Goal: Task Accomplishment & Management: Manage account settings

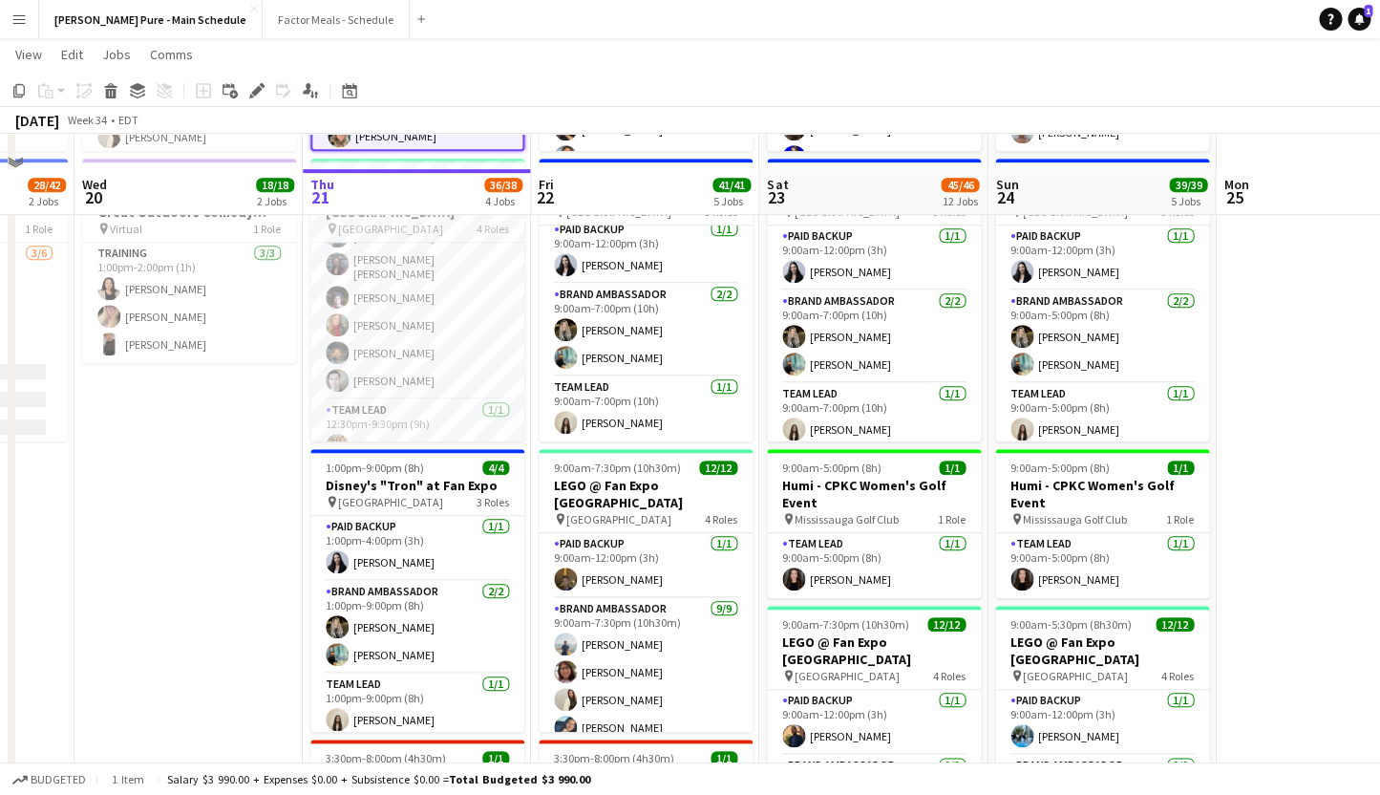
scroll to position [409, 0]
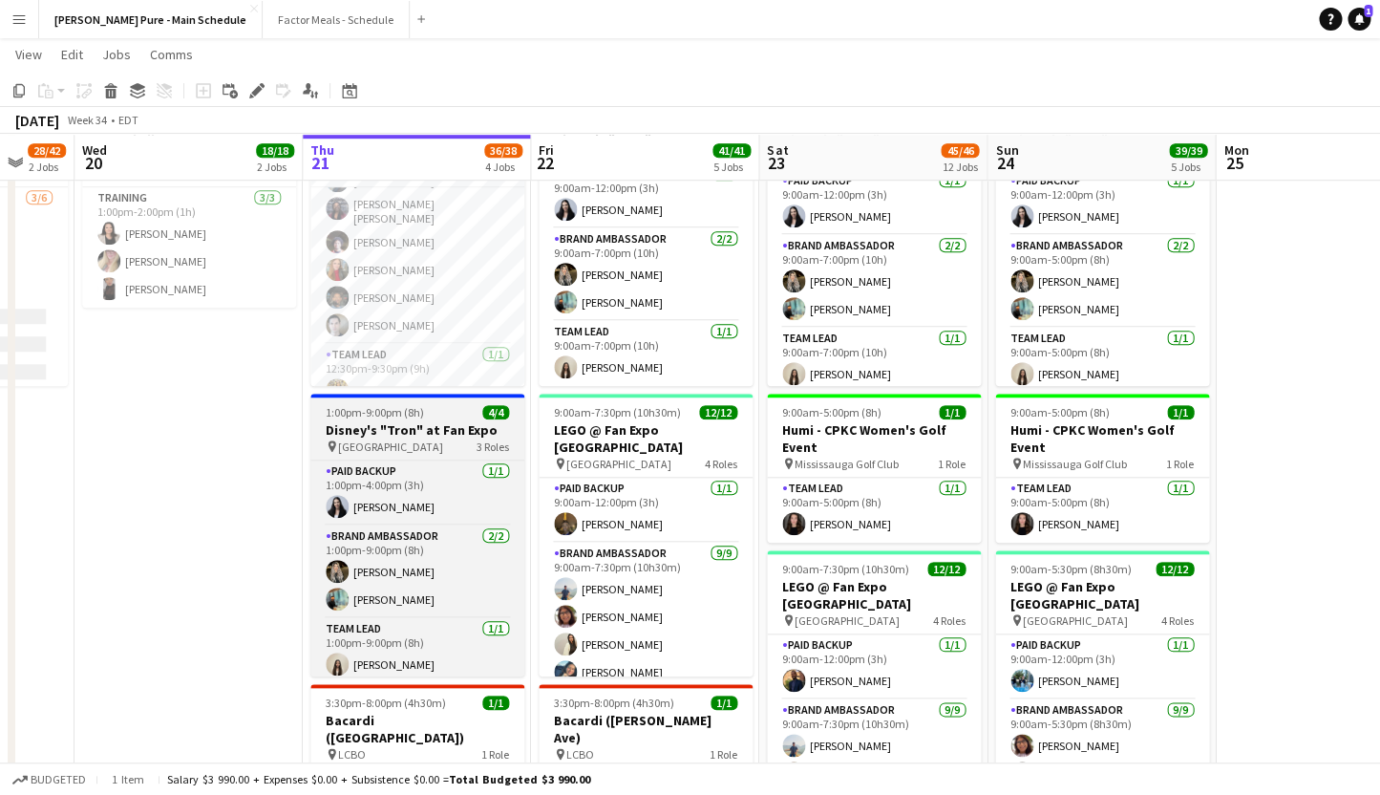
click at [387, 431] on h3 "Disney's "Tron" at Fan Expo" at bounding box center [417, 429] width 214 height 17
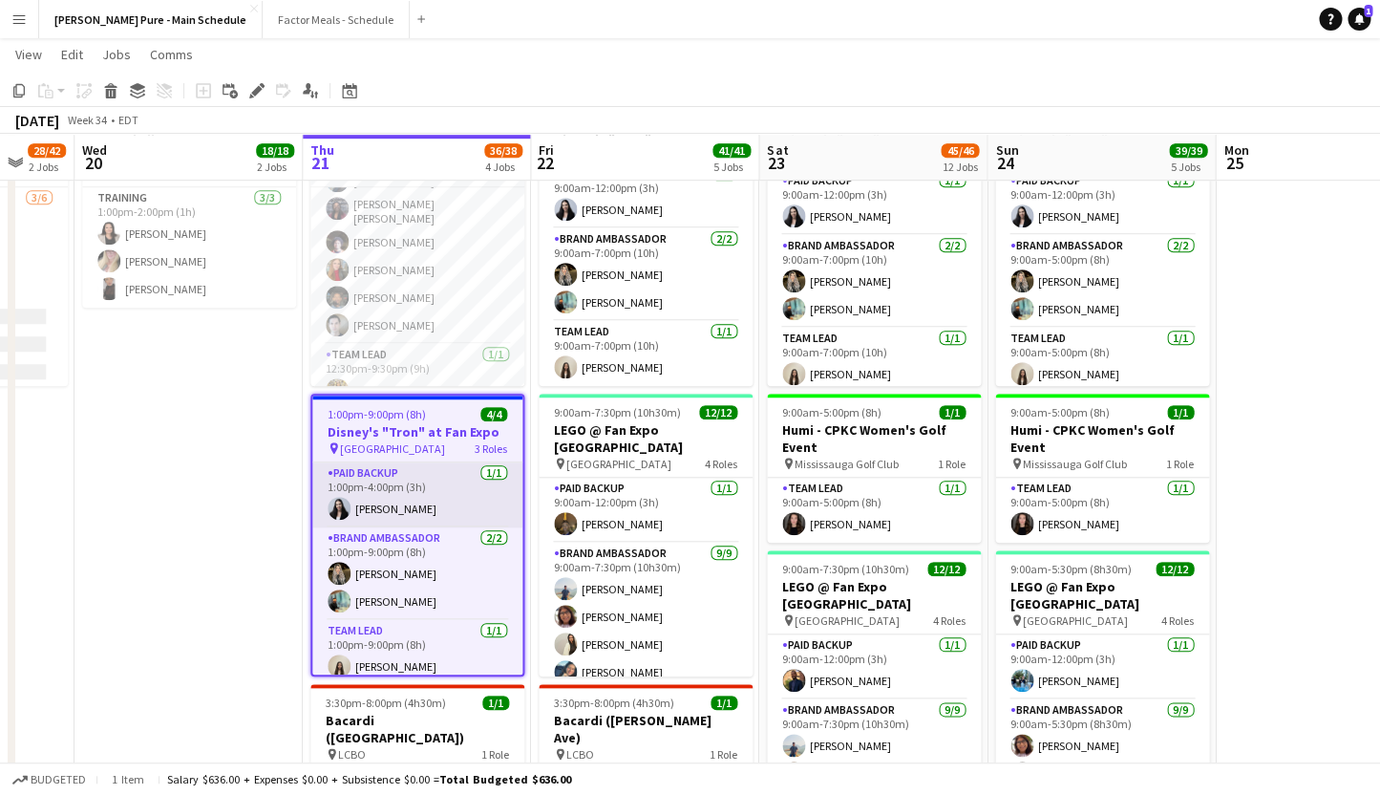
click at [405, 506] on app-card-role "Paid Backup [DATE] 1:00pm-4:00pm (3h) [PERSON_NAME]" at bounding box center [417, 494] width 210 height 65
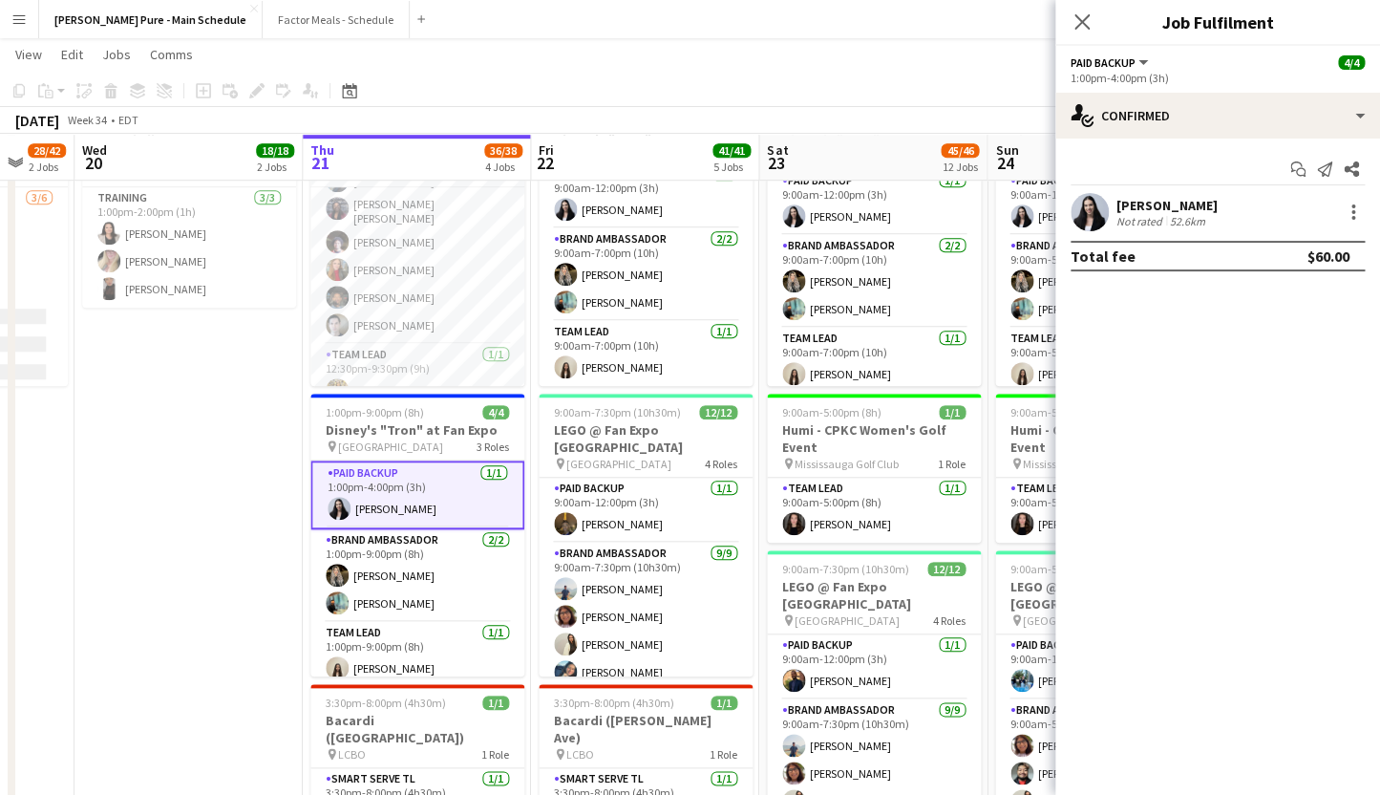
click at [1155, 209] on div "[PERSON_NAME]" at bounding box center [1167, 205] width 101 height 17
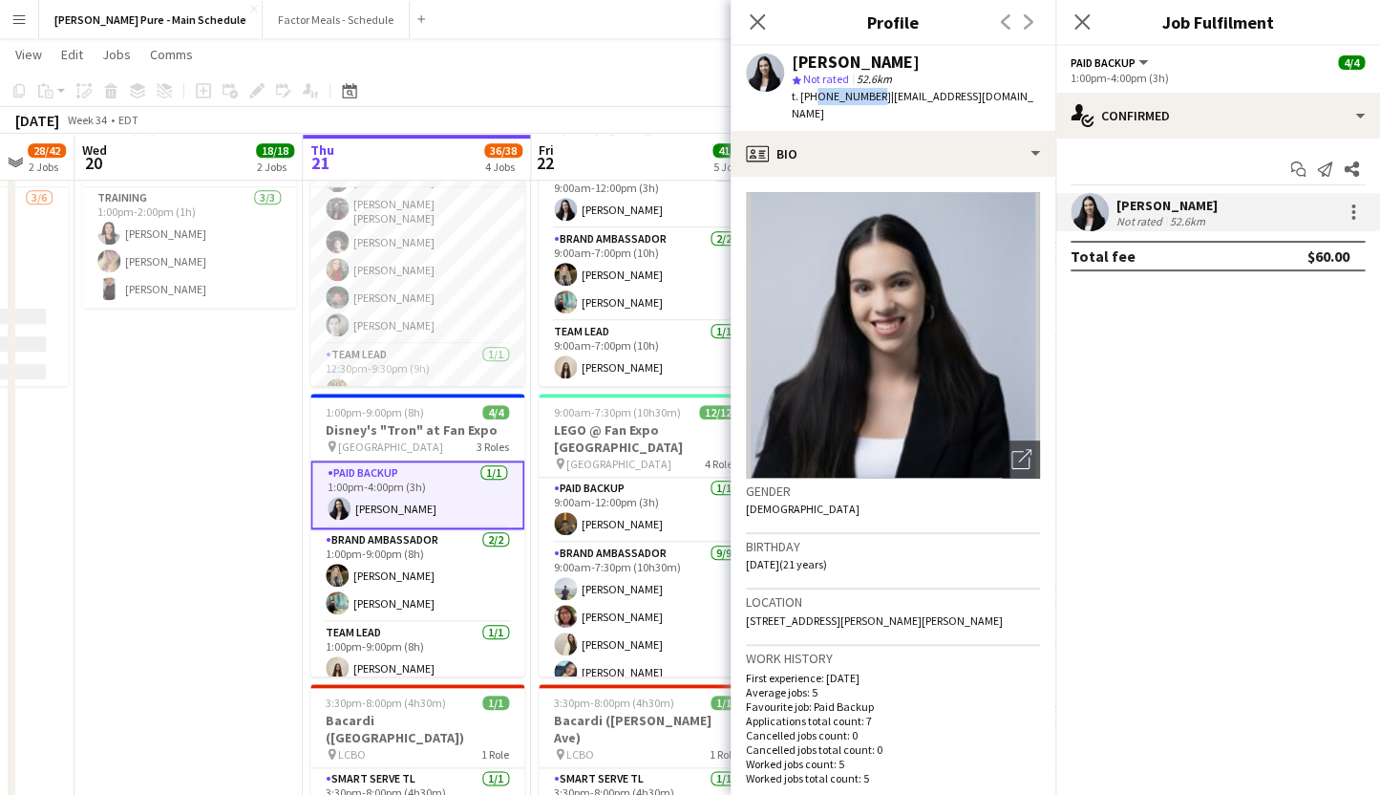
drag, startPoint x: 812, startPoint y: 99, endPoint x: 867, endPoint y: 104, distance: 55.6
click at [867, 103] on span "t. [PHONE_NUMBER]" at bounding box center [841, 96] width 99 height 14
copy span "6475812419"
click at [756, 24] on icon at bounding box center [757, 21] width 15 height 15
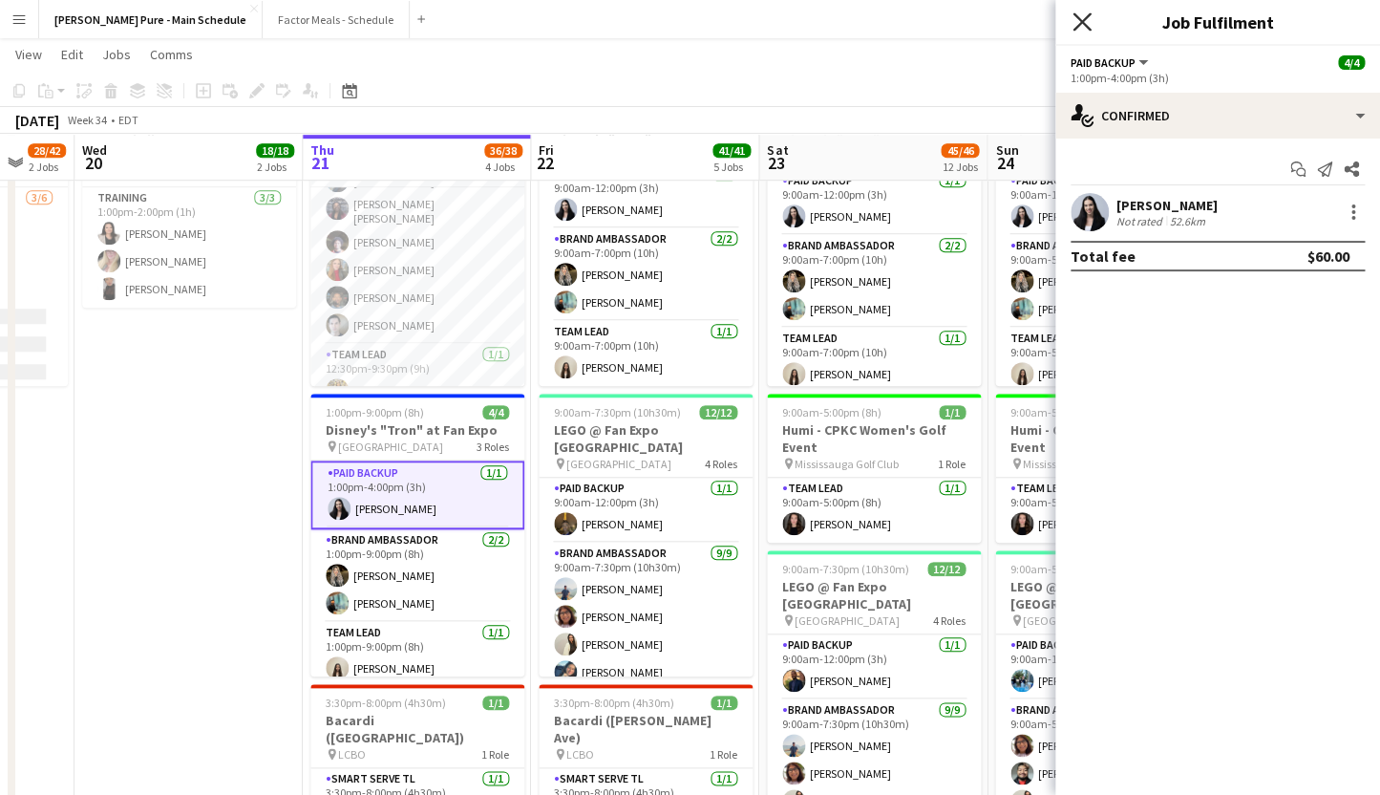
click at [1088, 19] on icon "Close pop-in" at bounding box center [1082, 21] width 18 height 18
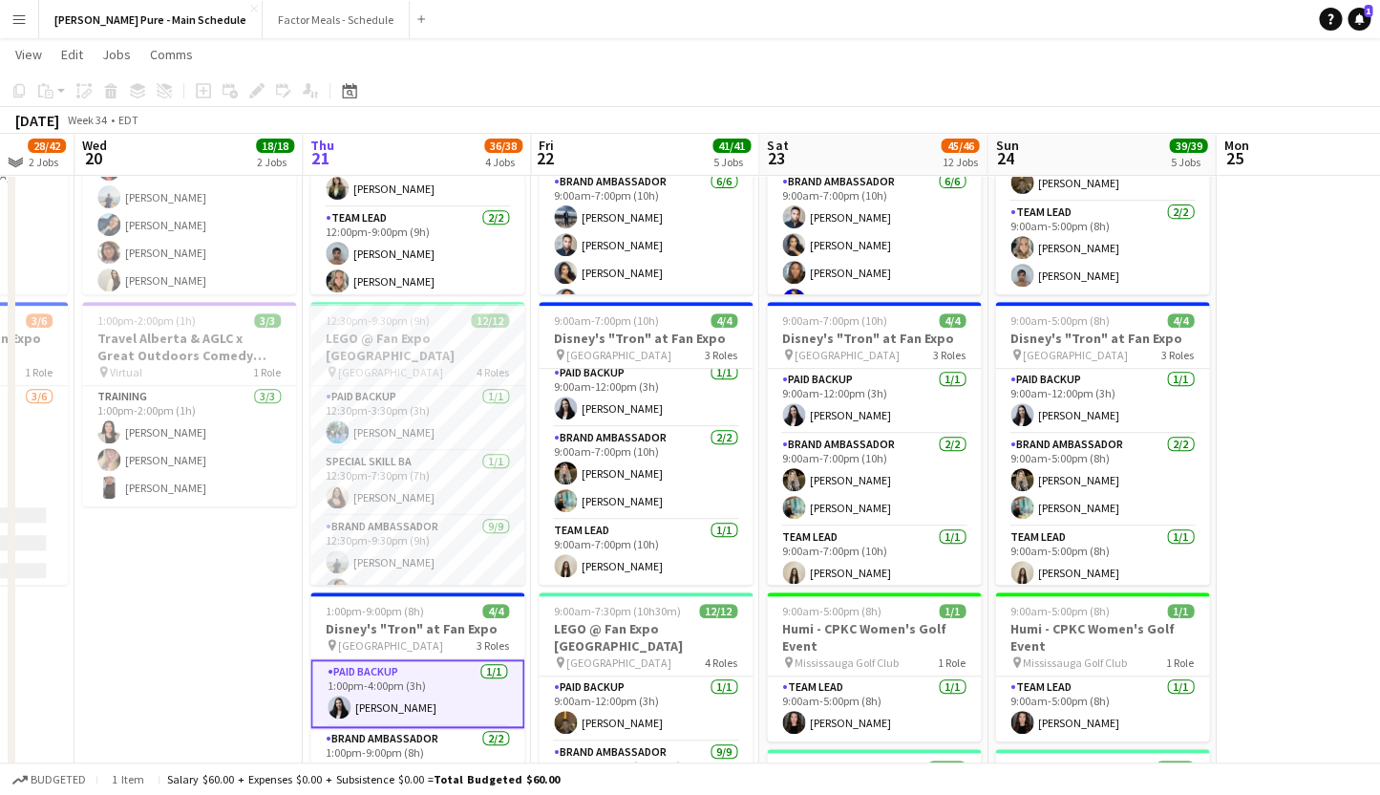
scroll to position [216, 0]
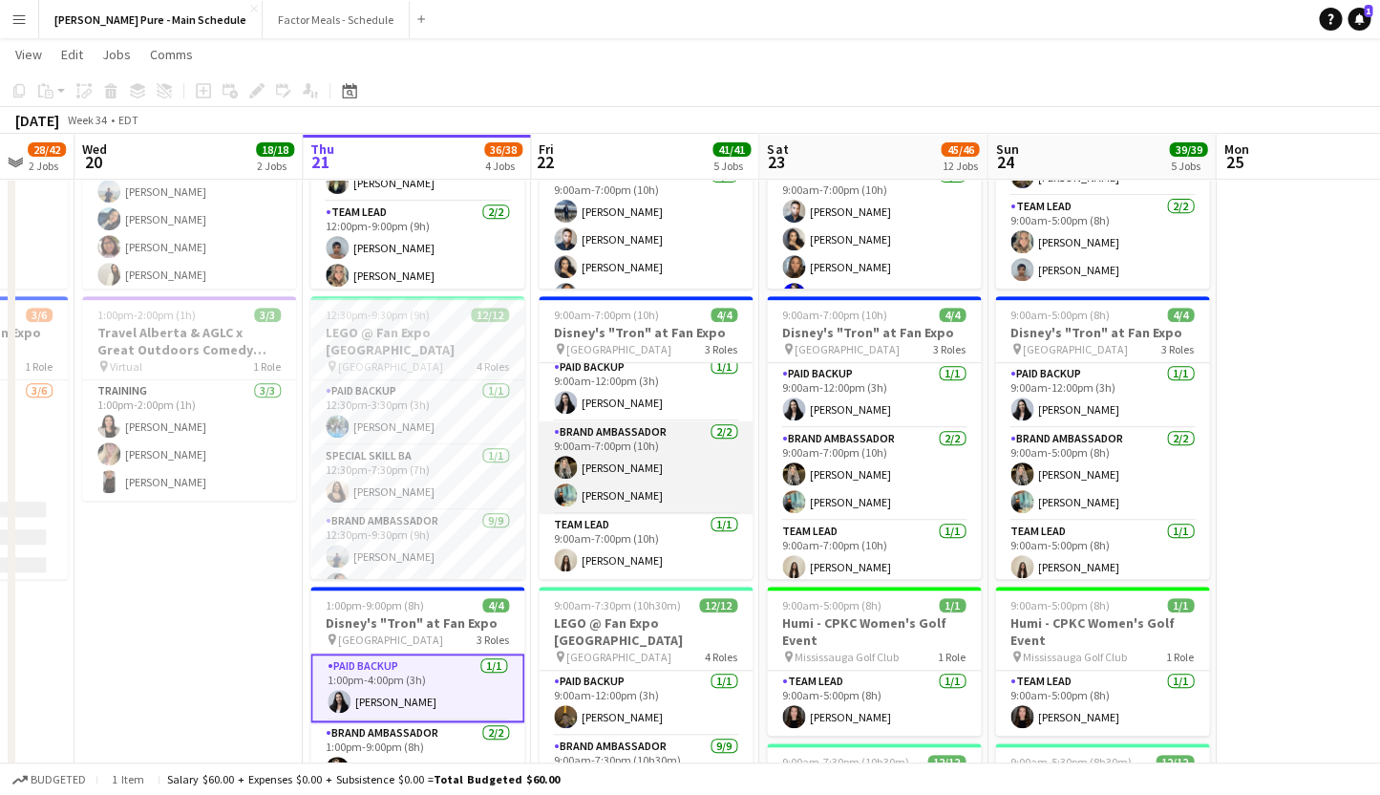
click at [609, 463] on app-card-role "Brand Ambassador [DATE] 9:00am-7:00pm (10h) [PERSON_NAME] [PERSON_NAME]" at bounding box center [646, 467] width 214 height 93
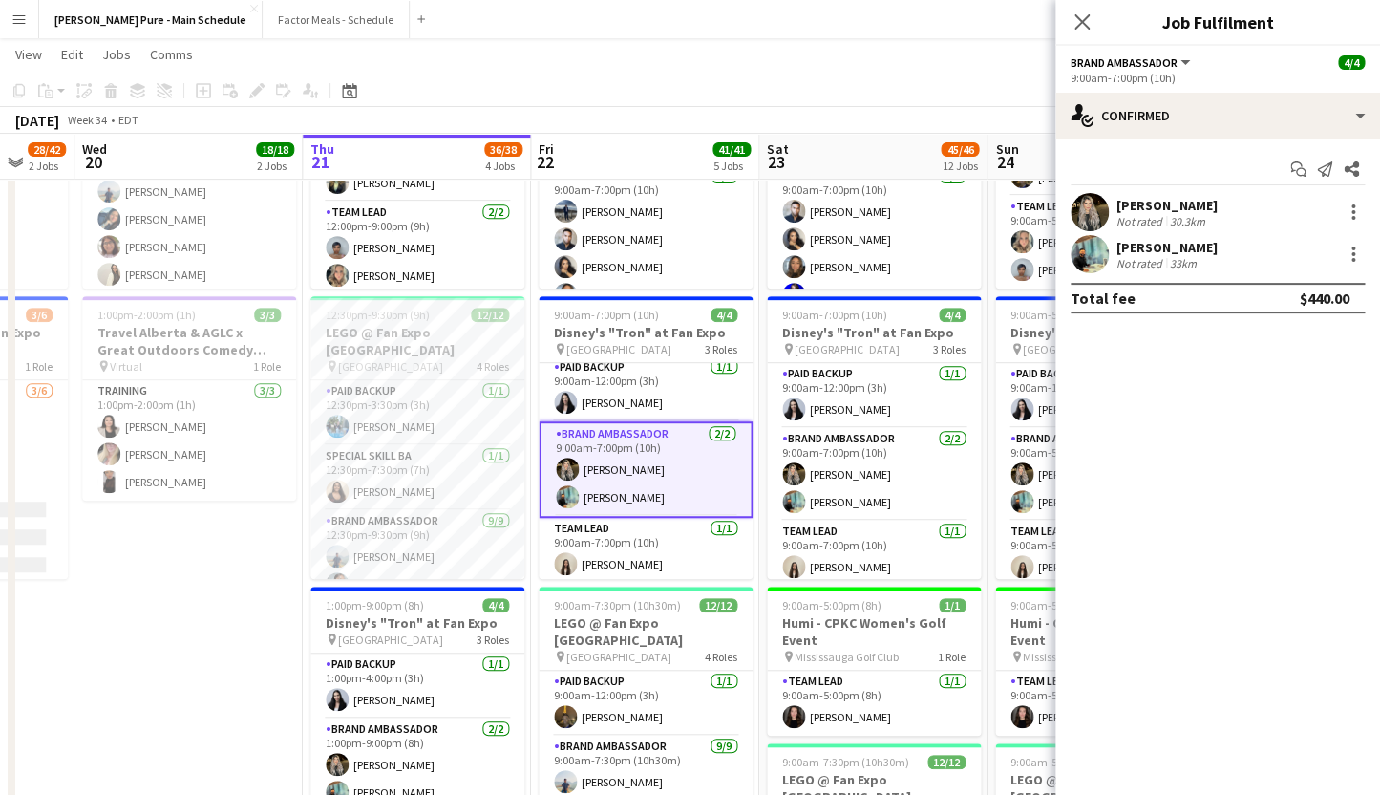
click at [1349, 200] on div "[PERSON_NAME] Not rated 30.3km" at bounding box center [1217, 212] width 325 height 38
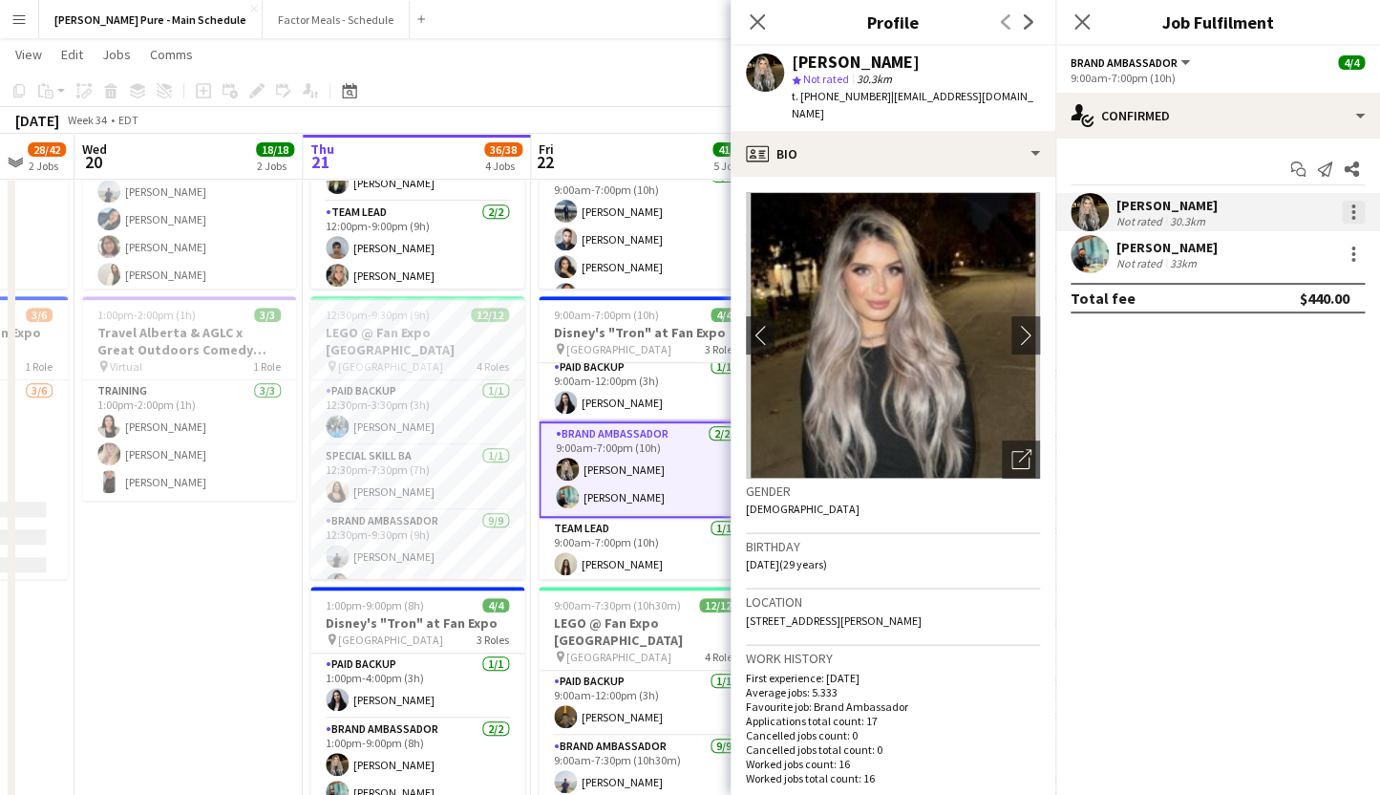
click at [1358, 213] on div at bounding box center [1353, 212] width 23 height 23
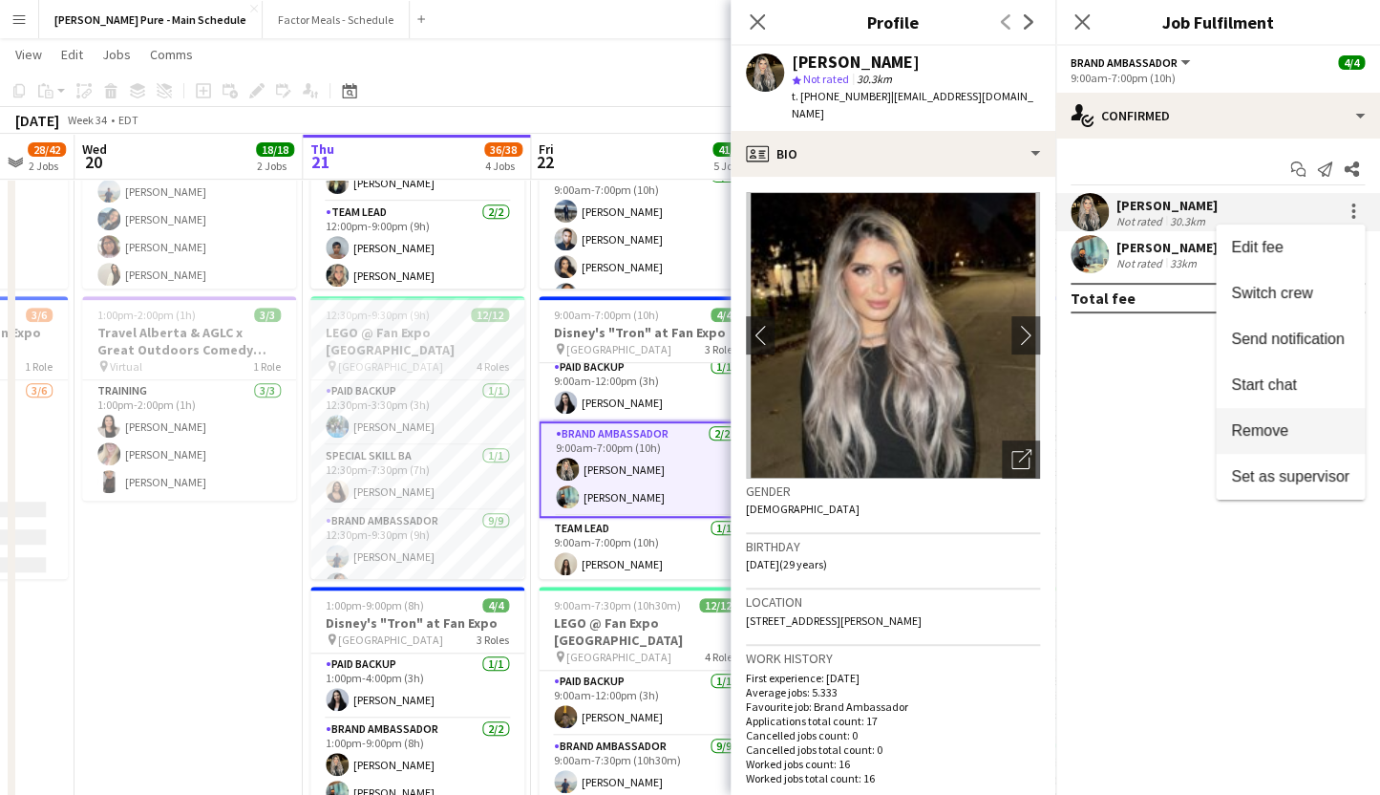
click at [1249, 427] on span "Remove" at bounding box center [1259, 430] width 57 height 16
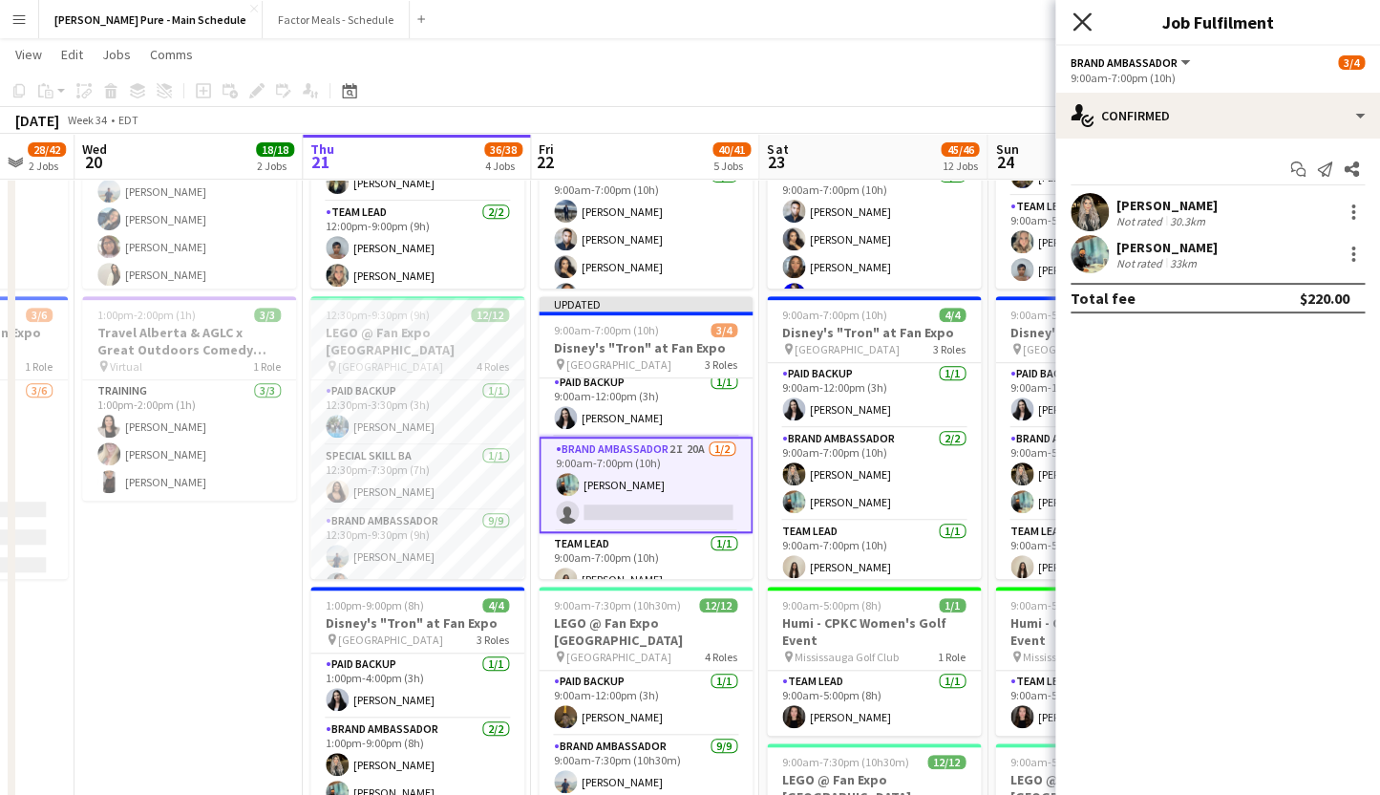
click at [1080, 25] on icon at bounding box center [1082, 21] width 18 height 18
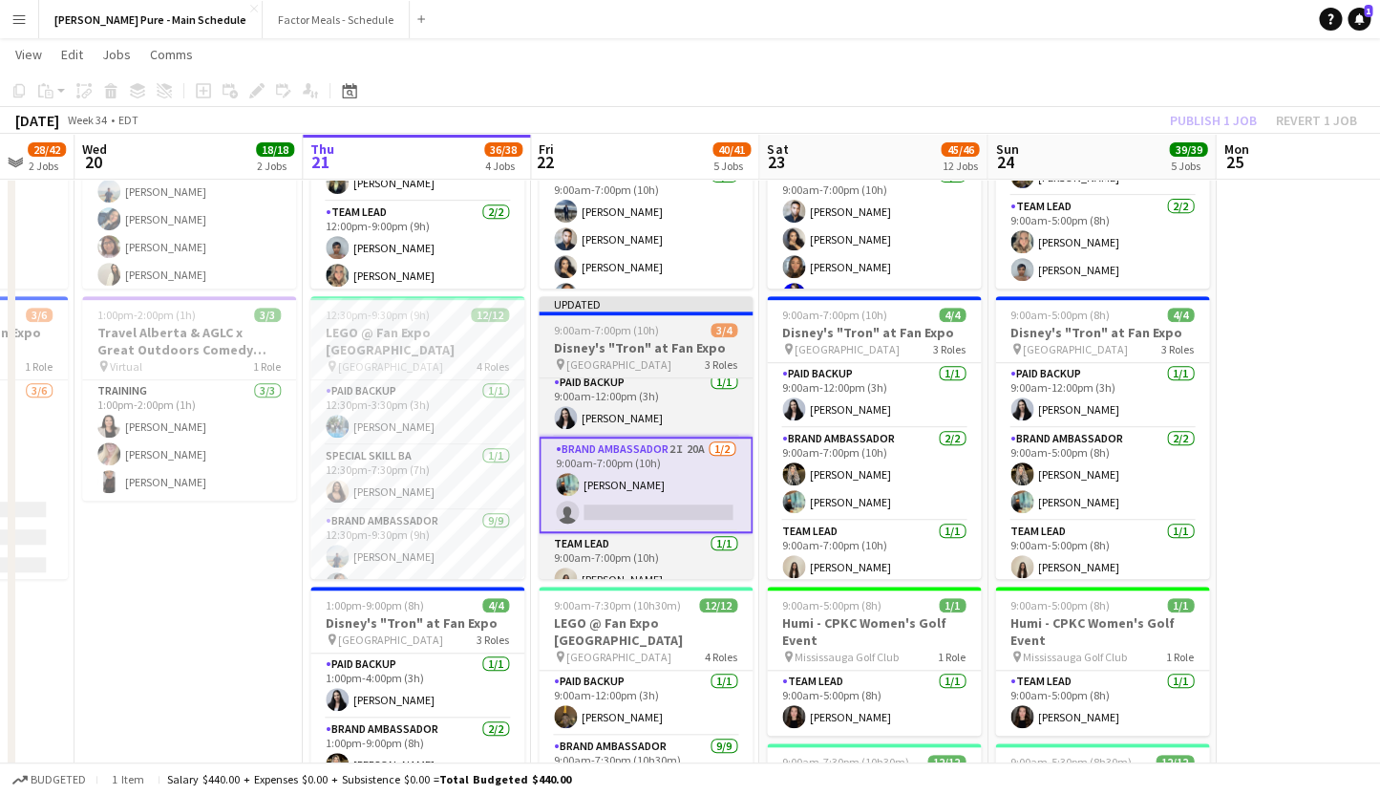
click at [607, 311] on div "Updated" at bounding box center [646, 303] width 214 height 15
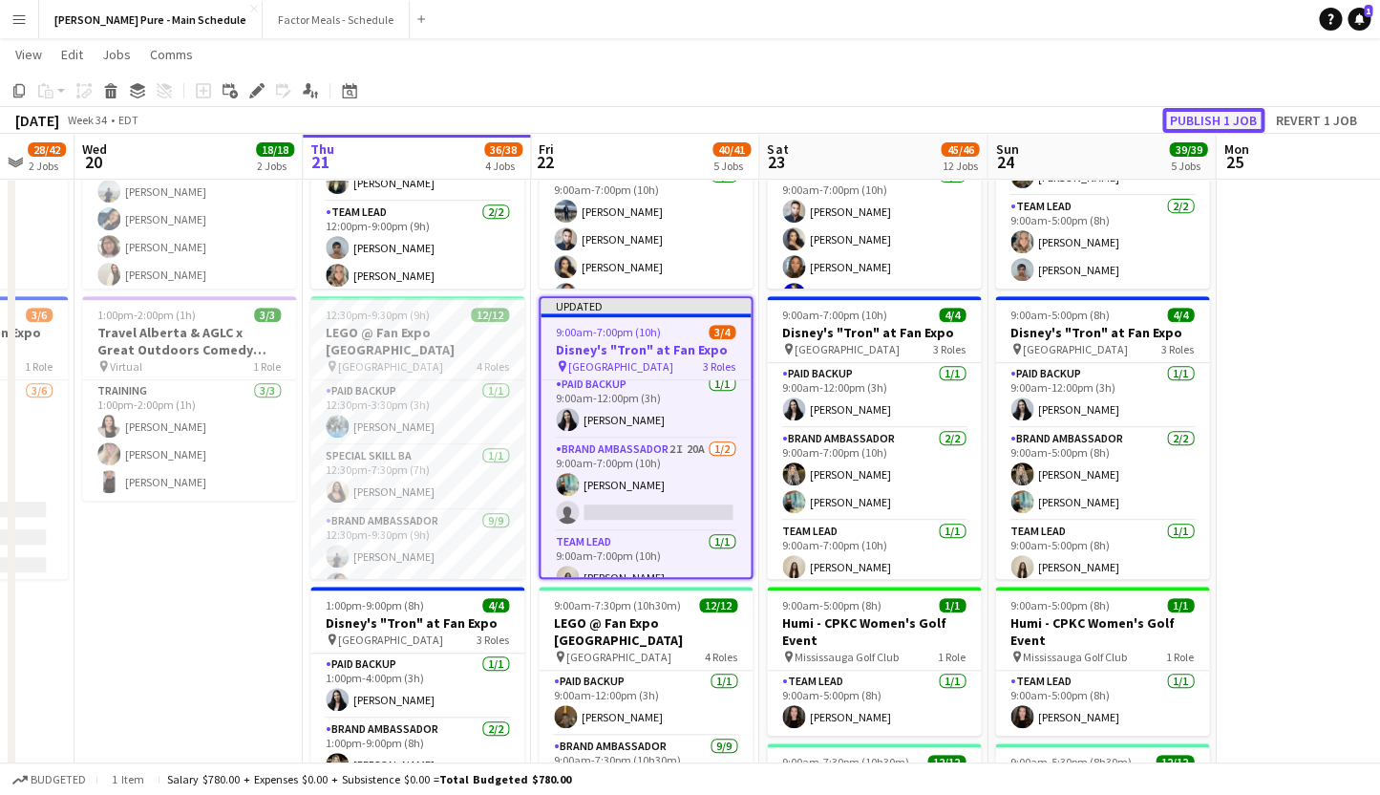
click at [1229, 117] on button "Publish 1 job" at bounding box center [1213, 120] width 102 height 25
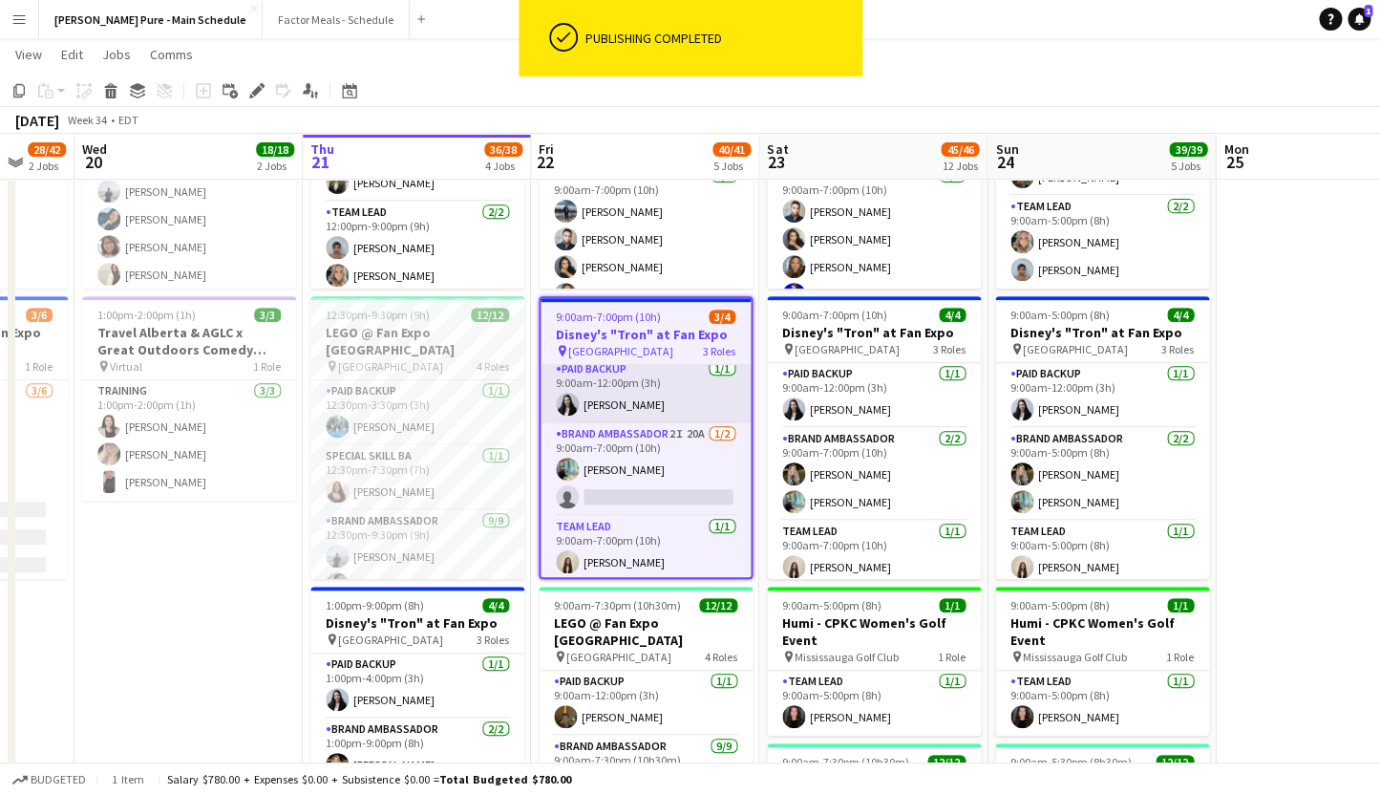
click at [622, 398] on app-card-role "Paid Backup [DATE] 9:00am-12:00pm (3h) [PERSON_NAME]" at bounding box center [646, 390] width 210 height 65
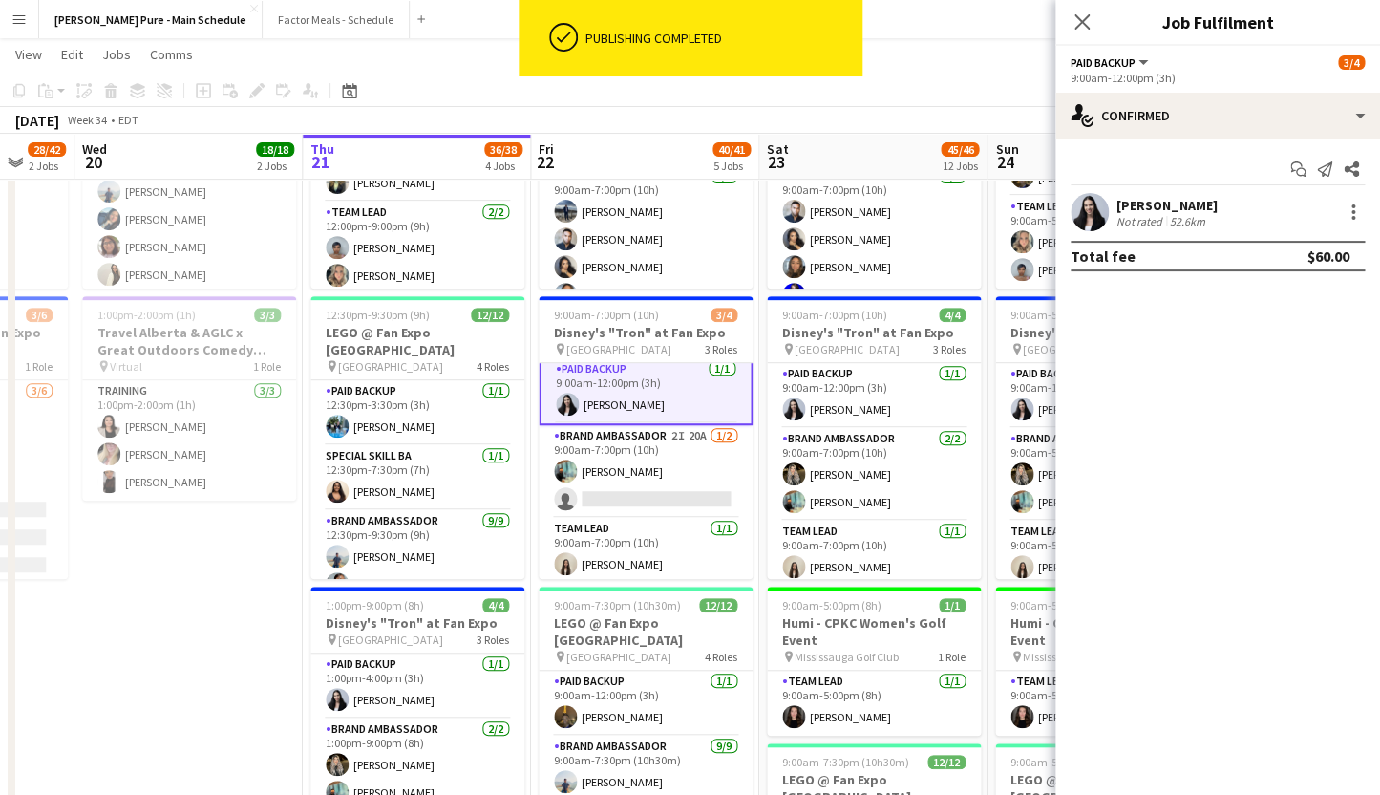
scroll to position [9, 0]
click at [1351, 215] on div at bounding box center [1353, 212] width 23 height 23
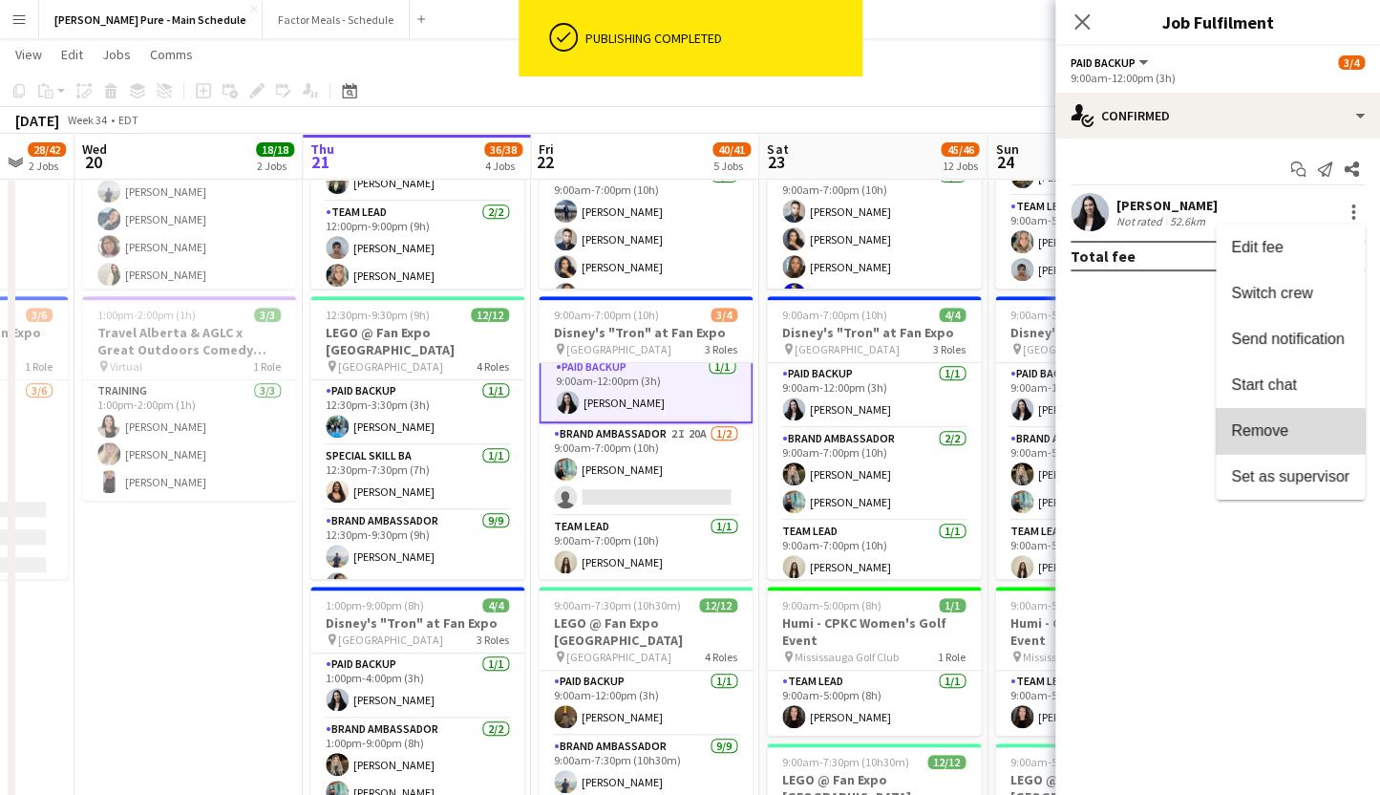
click at [1253, 437] on span "Remove" at bounding box center [1259, 430] width 57 height 16
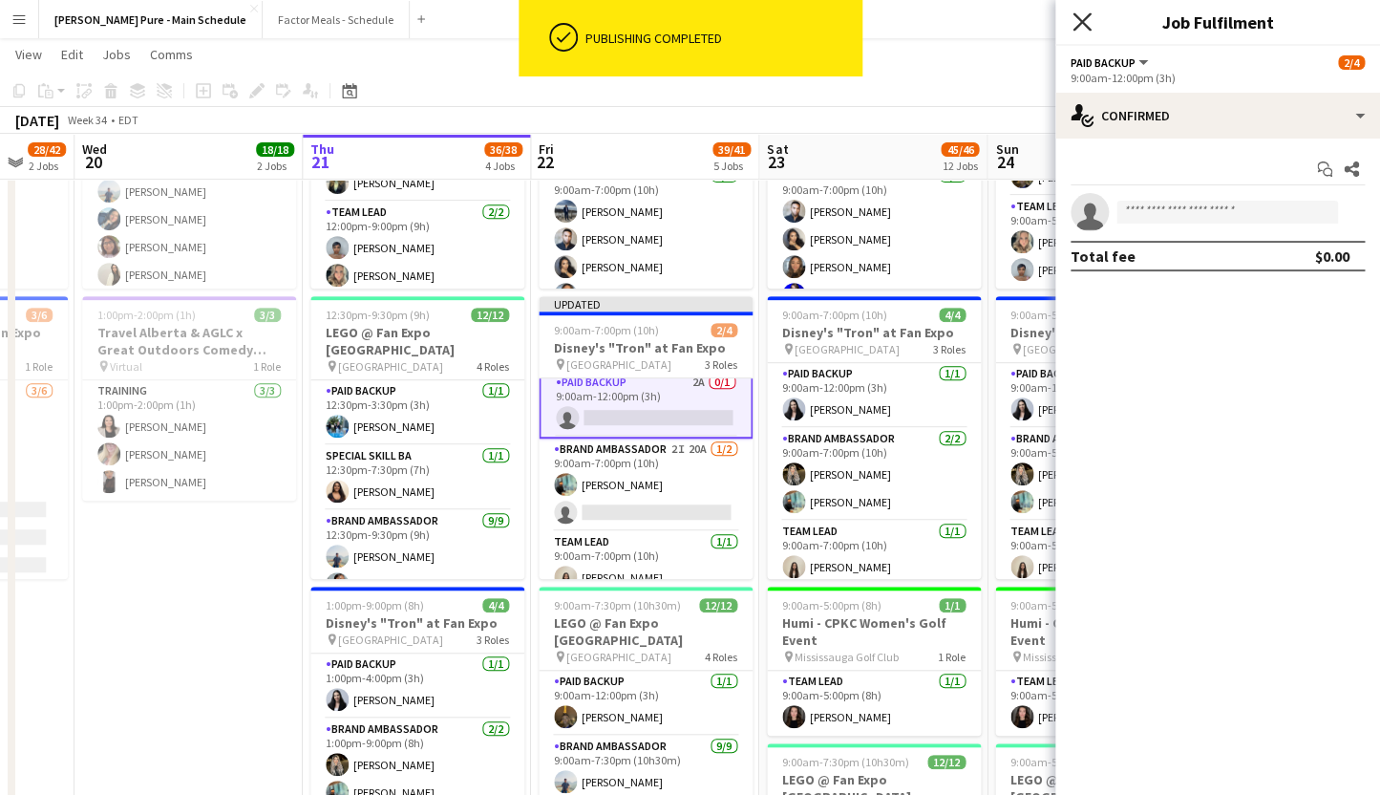
click at [1087, 24] on icon "Close pop-in" at bounding box center [1082, 21] width 18 height 18
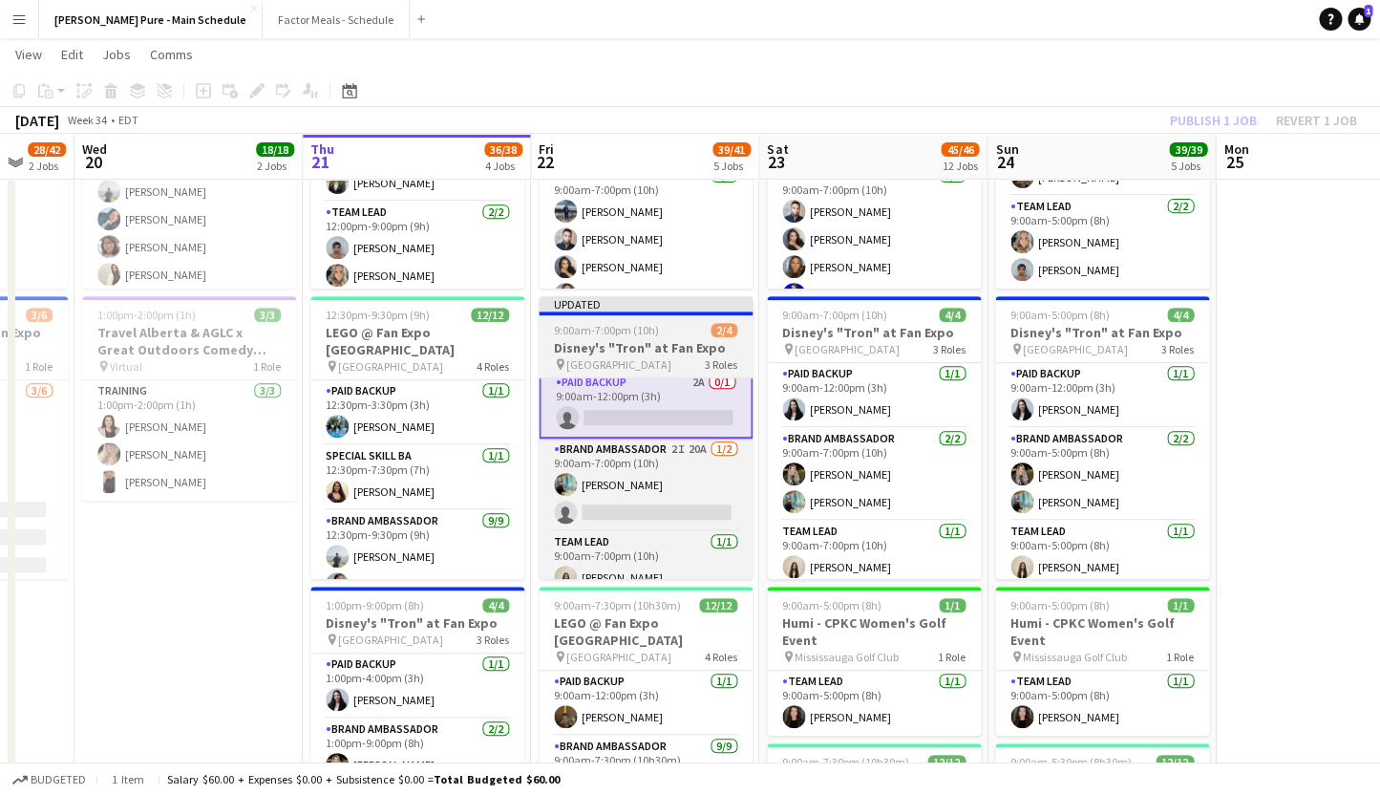
click at [603, 300] on div "Updated" at bounding box center [646, 303] width 214 height 15
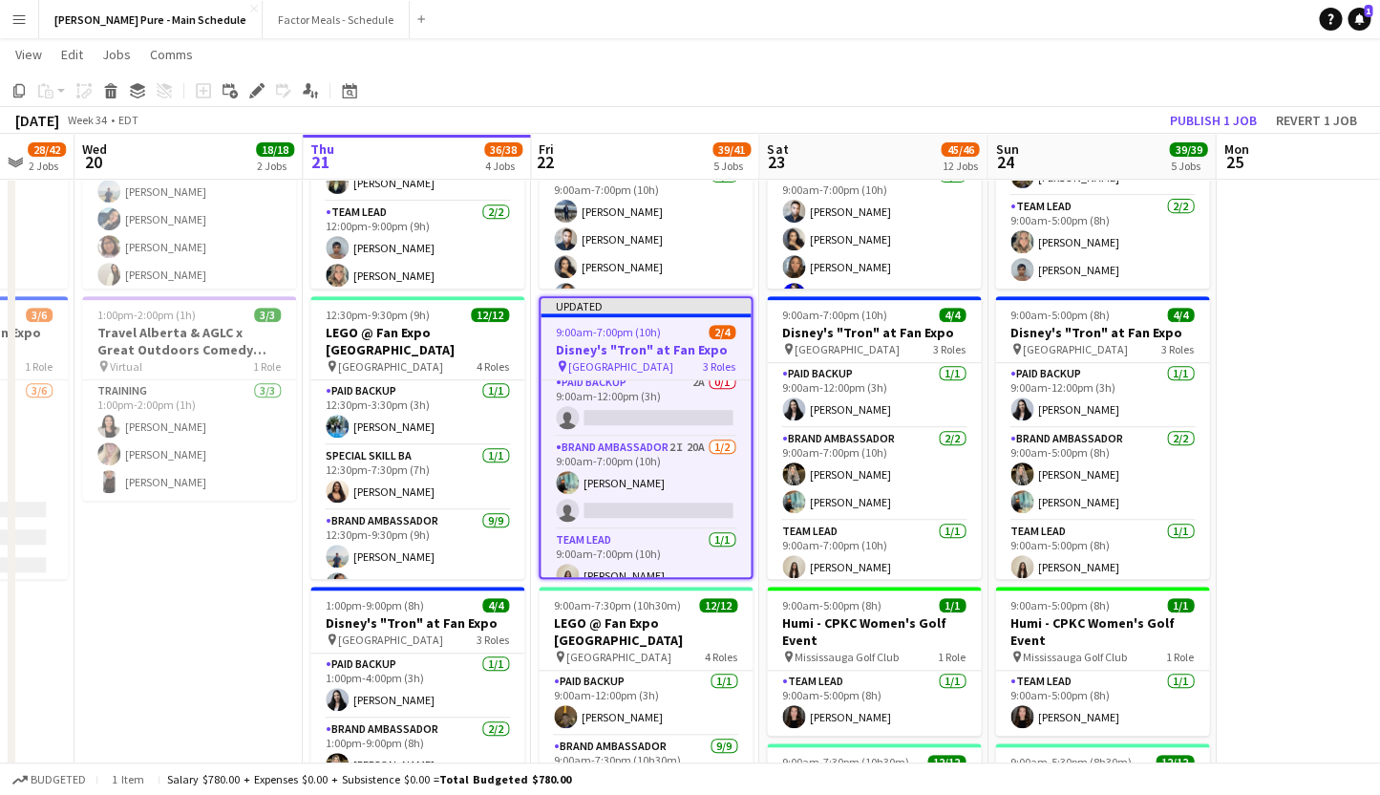
scroll to position [7, 0]
click at [1225, 117] on button "Publish 1 job" at bounding box center [1213, 120] width 102 height 25
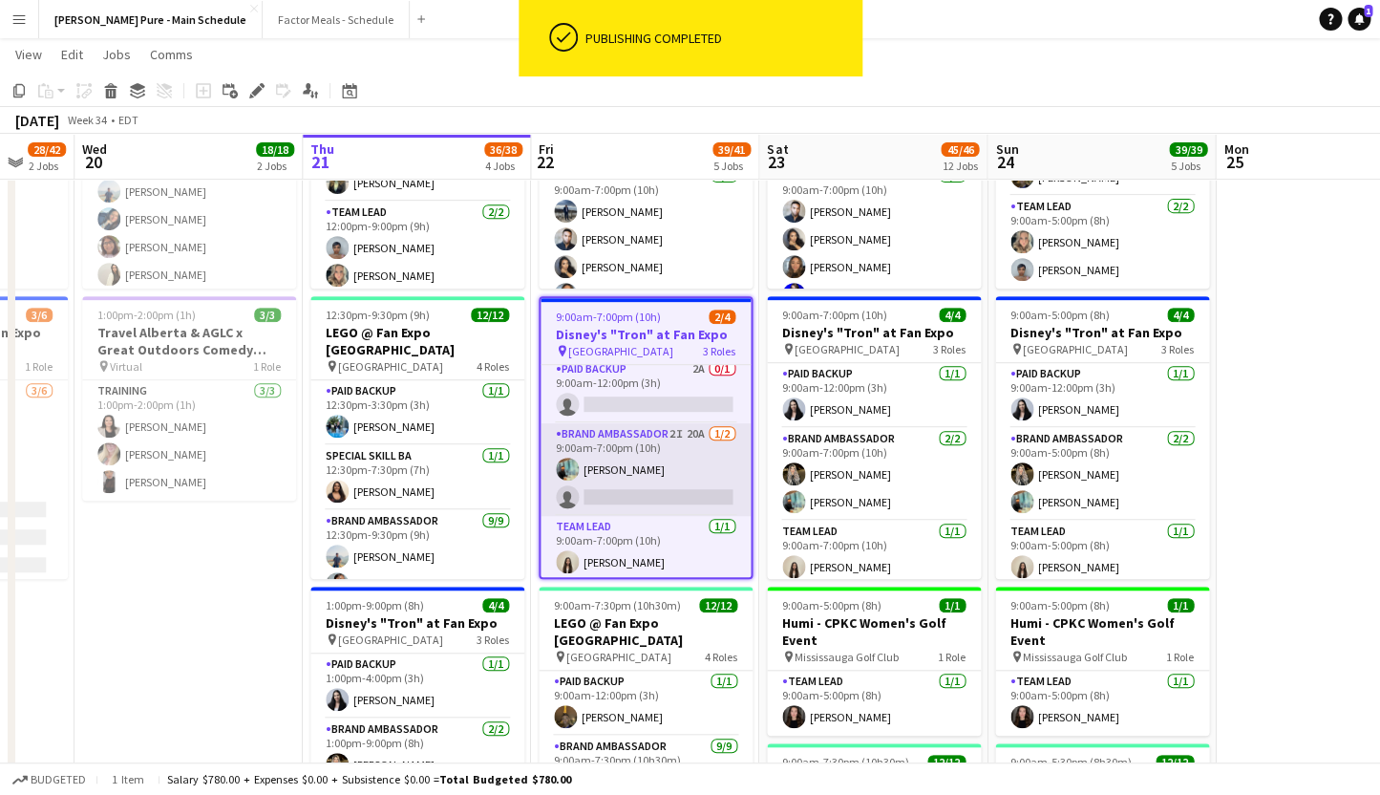
click at [638, 490] on app-card-role "Brand Ambassador 2I 20A [DATE] 9:00am-7:00pm (10h) [PERSON_NAME] single-neutral…" at bounding box center [646, 469] width 210 height 93
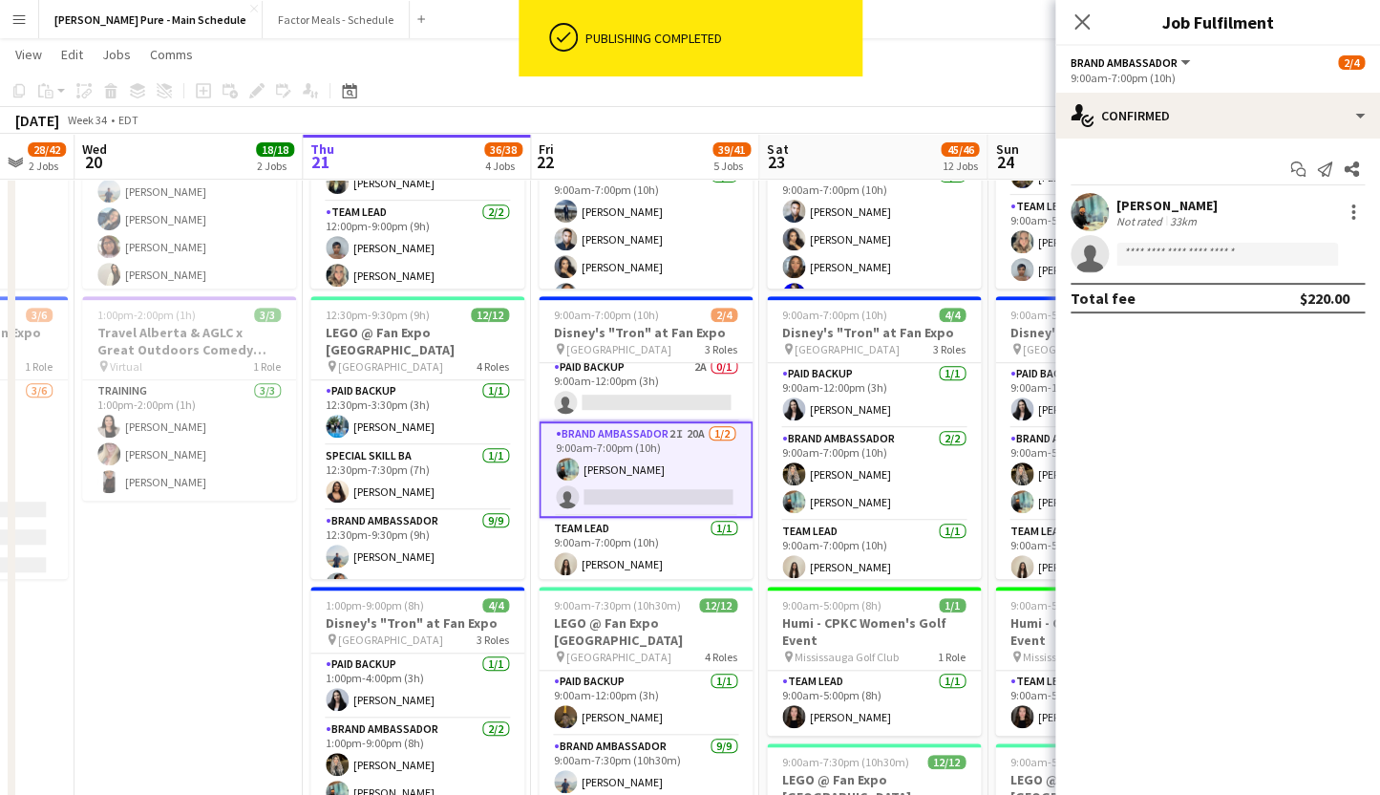
click at [1152, 270] on app-invite-slot "single-neutral-actions" at bounding box center [1217, 254] width 325 height 38
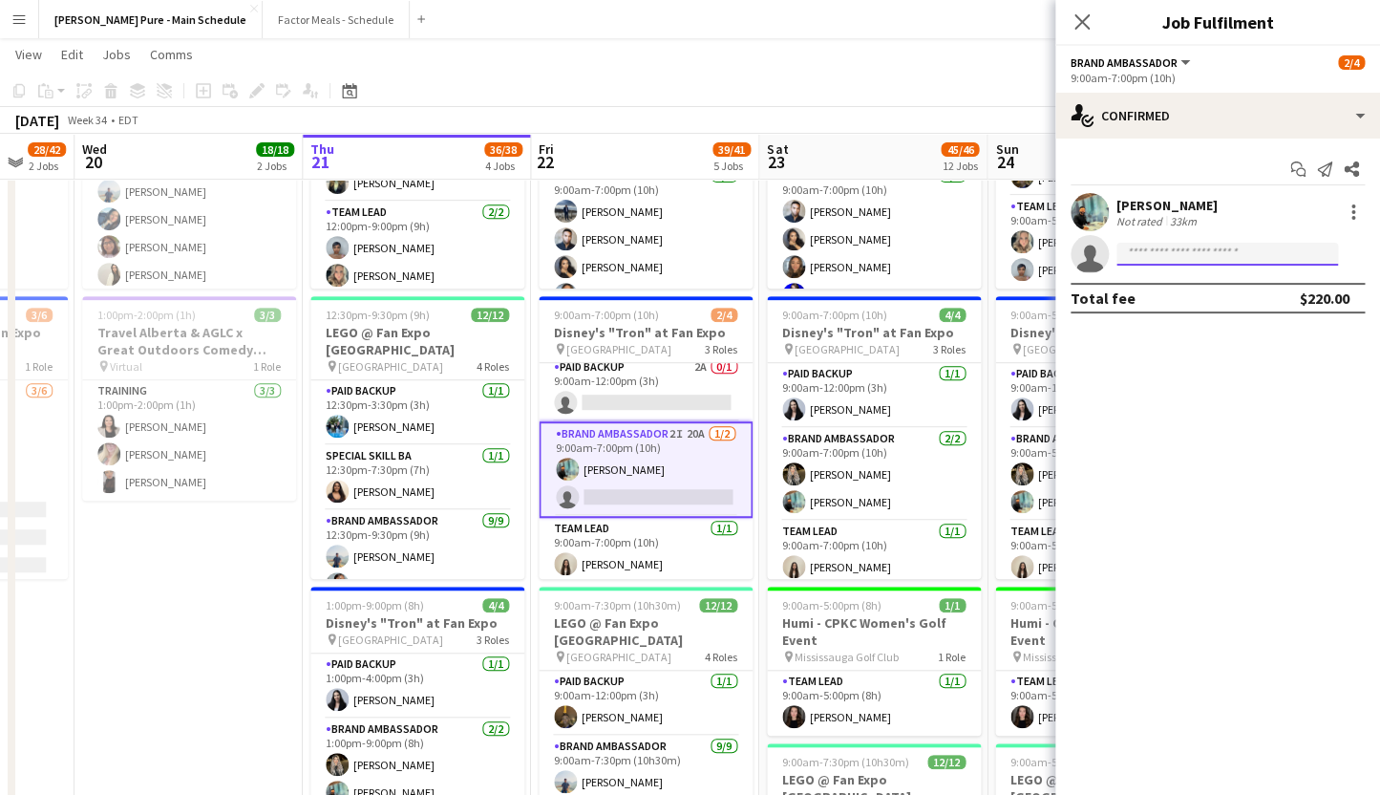
click at [1150, 252] on input at bounding box center [1228, 254] width 222 height 23
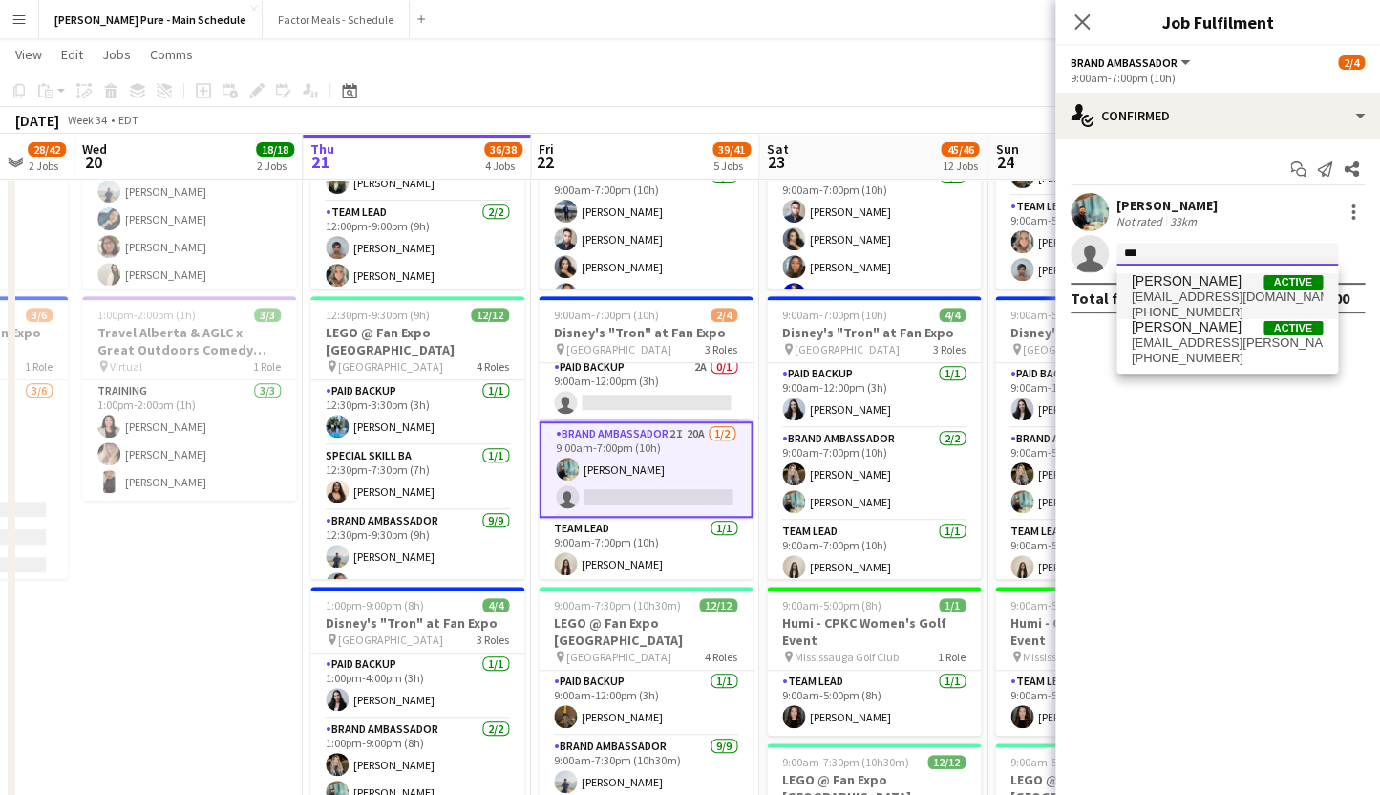
type input "***"
click at [1228, 286] on span "[PERSON_NAME]" at bounding box center [1187, 281] width 110 height 16
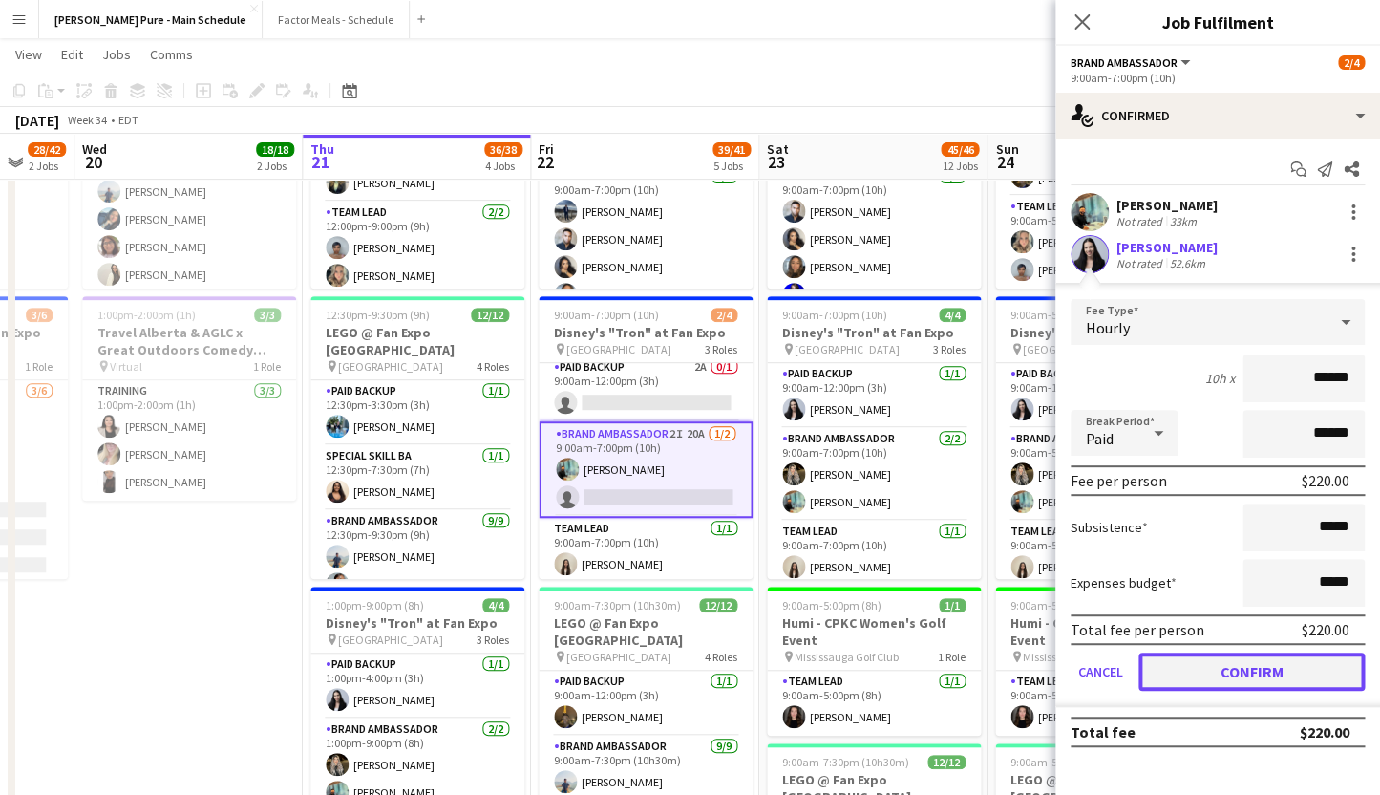
click at [1197, 673] on button "Confirm" at bounding box center [1252, 671] width 226 height 38
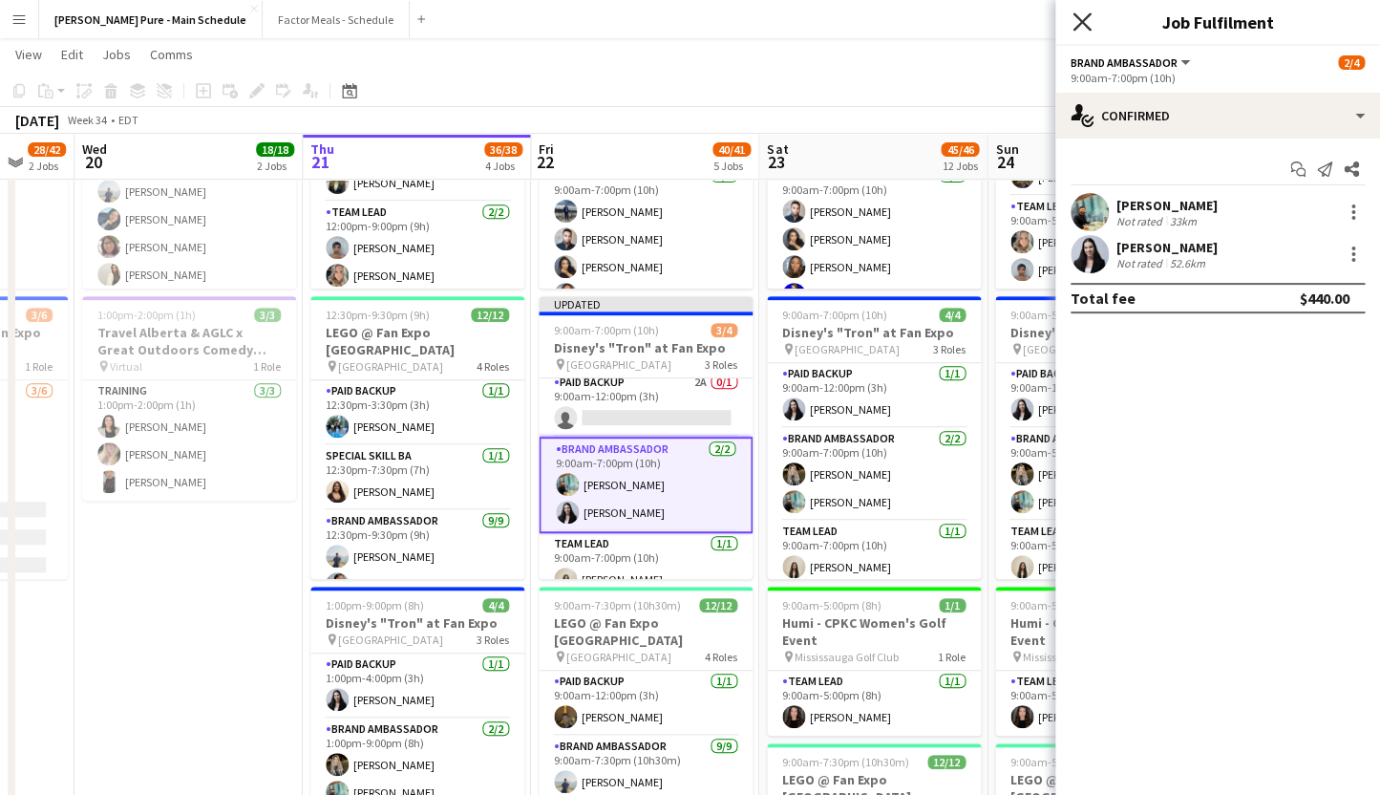
click at [1084, 23] on icon "Close pop-in" at bounding box center [1082, 21] width 18 height 18
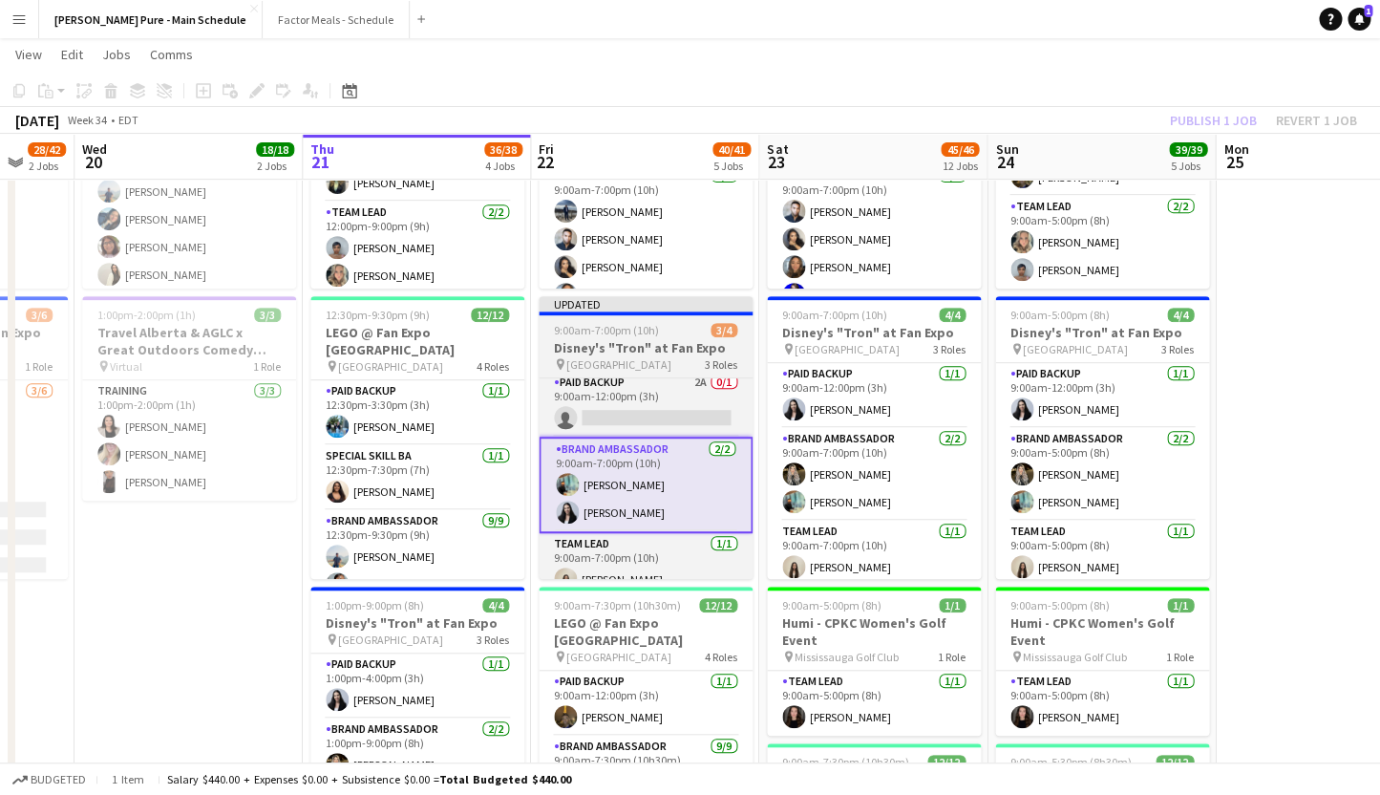
click at [584, 307] on div "Updated" at bounding box center [646, 303] width 214 height 15
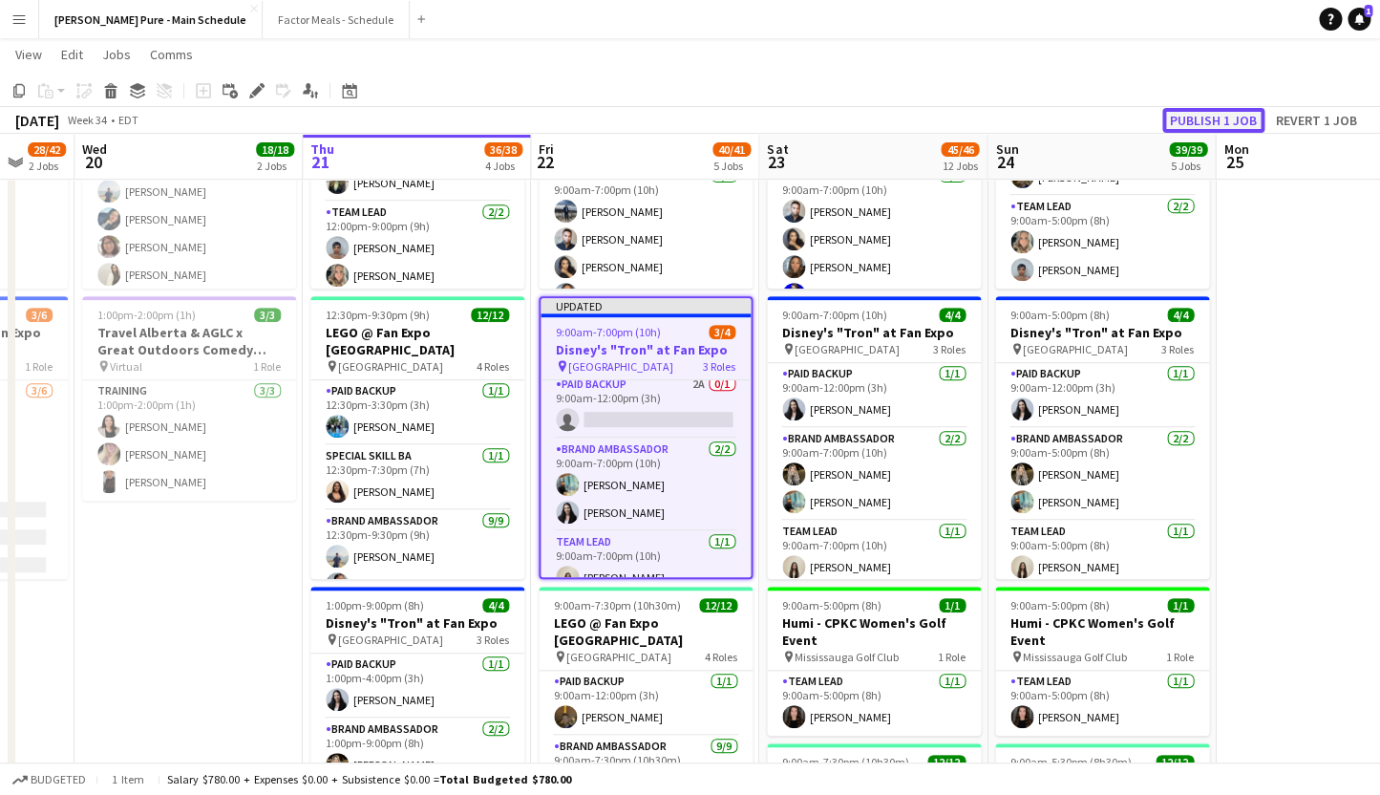
click at [1201, 112] on button "Publish 1 job" at bounding box center [1213, 120] width 102 height 25
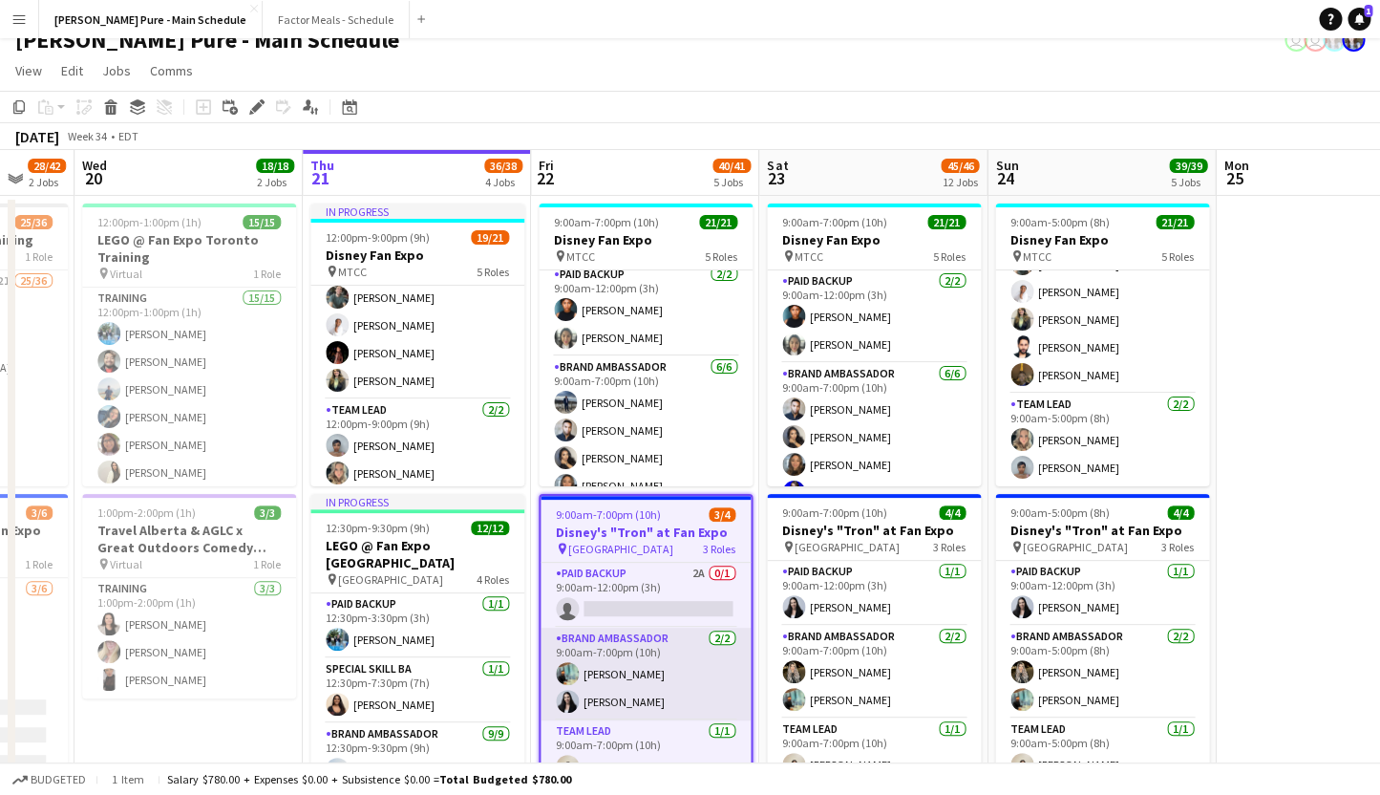
click at [655, 642] on app-card-role "Brand Ambassador [DATE] 9:00am-7:00pm (10h) [PERSON_NAME] [PERSON_NAME]" at bounding box center [646, 674] width 210 height 93
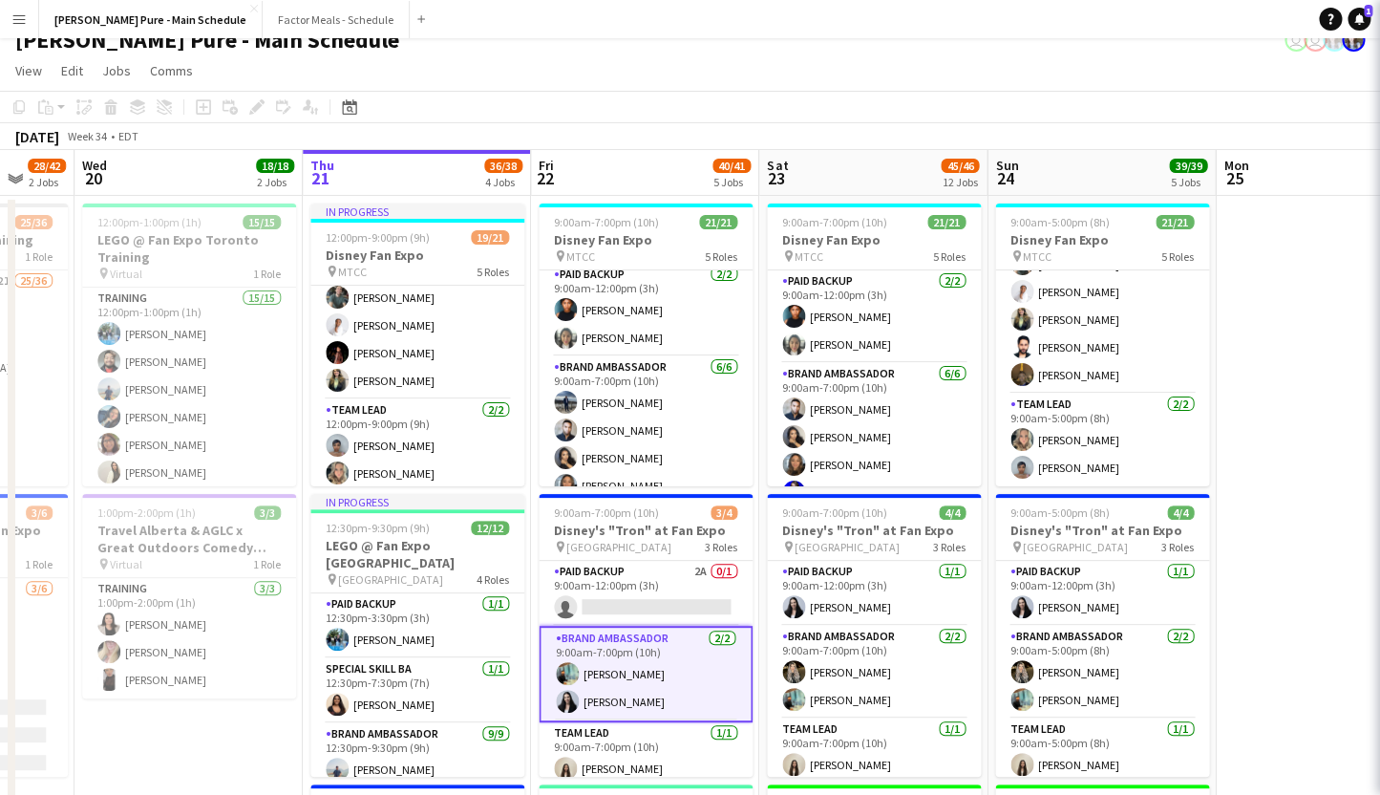
scroll to position [11, 0]
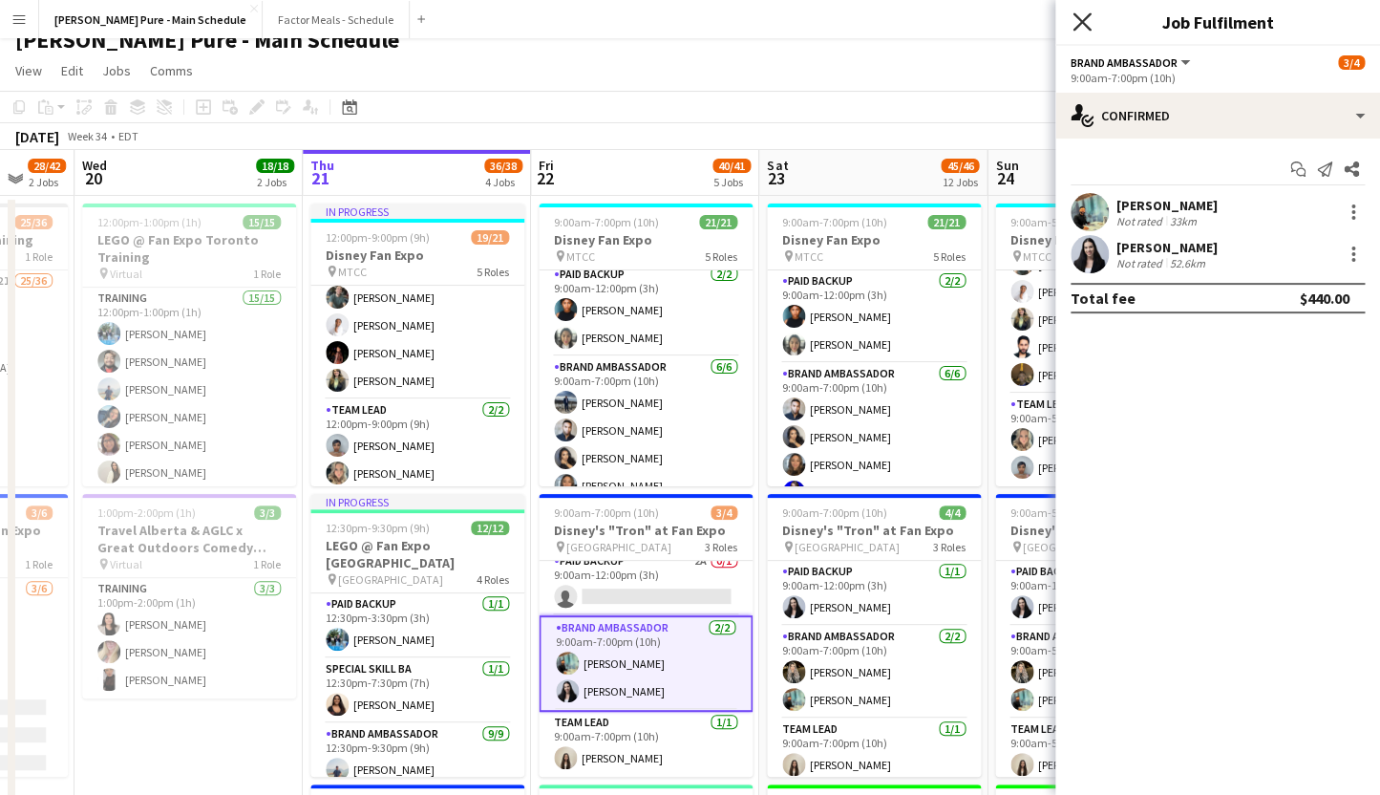
click at [1078, 24] on icon "Close pop-in" at bounding box center [1082, 21] width 18 height 18
